Goal: Information Seeking & Learning: Learn about a topic

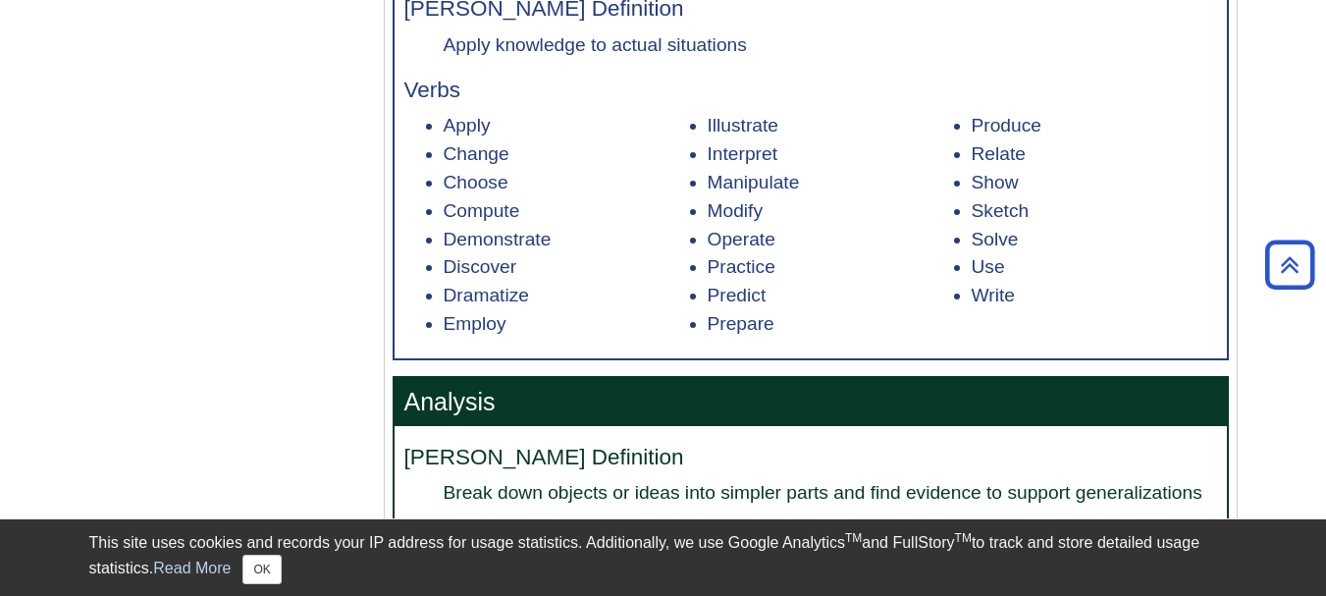
scroll to position [1596, 0]
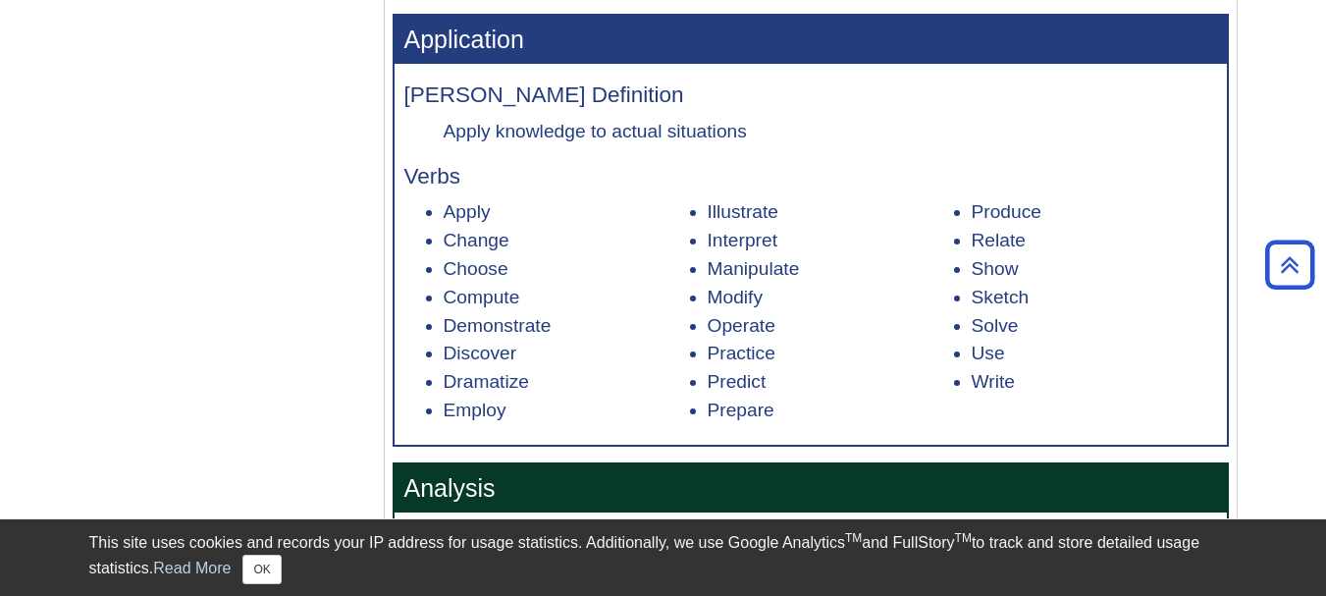
click at [730, 216] on li "Illustrate" at bounding box center [830, 212] width 245 height 28
click at [739, 260] on li "Manipulate" at bounding box center [830, 269] width 245 height 28
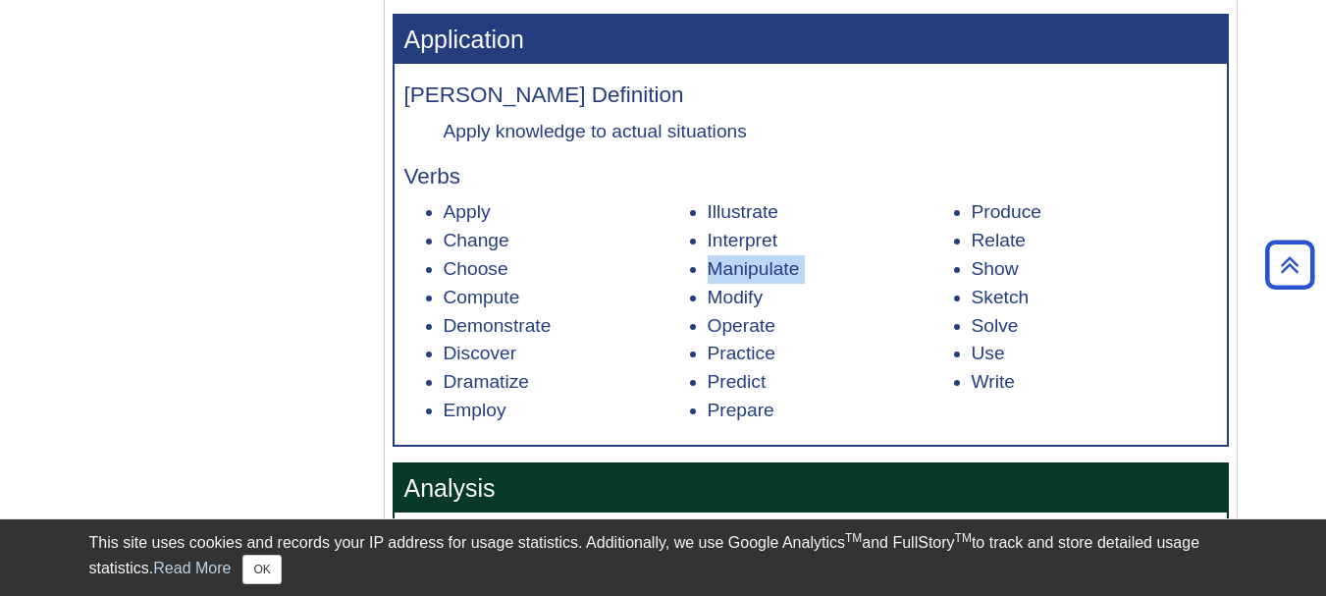
click at [739, 260] on li "Manipulate" at bounding box center [830, 269] width 245 height 28
click at [757, 367] on li "Practice" at bounding box center [830, 354] width 245 height 28
click at [757, 389] on li "Predict" at bounding box center [830, 382] width 245 height 28
